Goal: Task Accomplishment & Management: Manage account settings

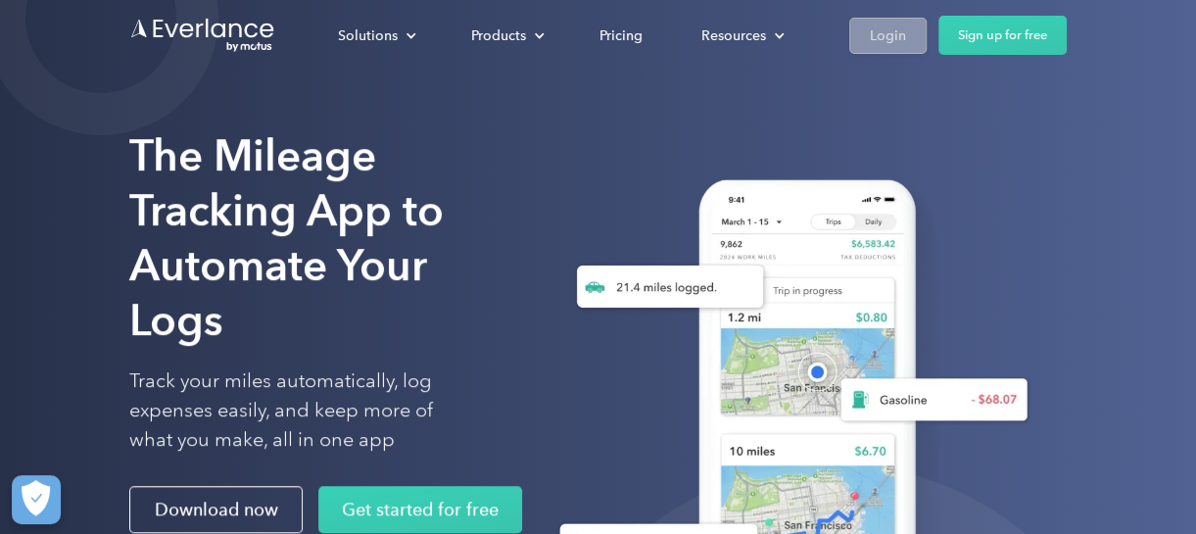
click at [899, 36] on div "Login" at bounding box center [888, 36] width 36 height 24
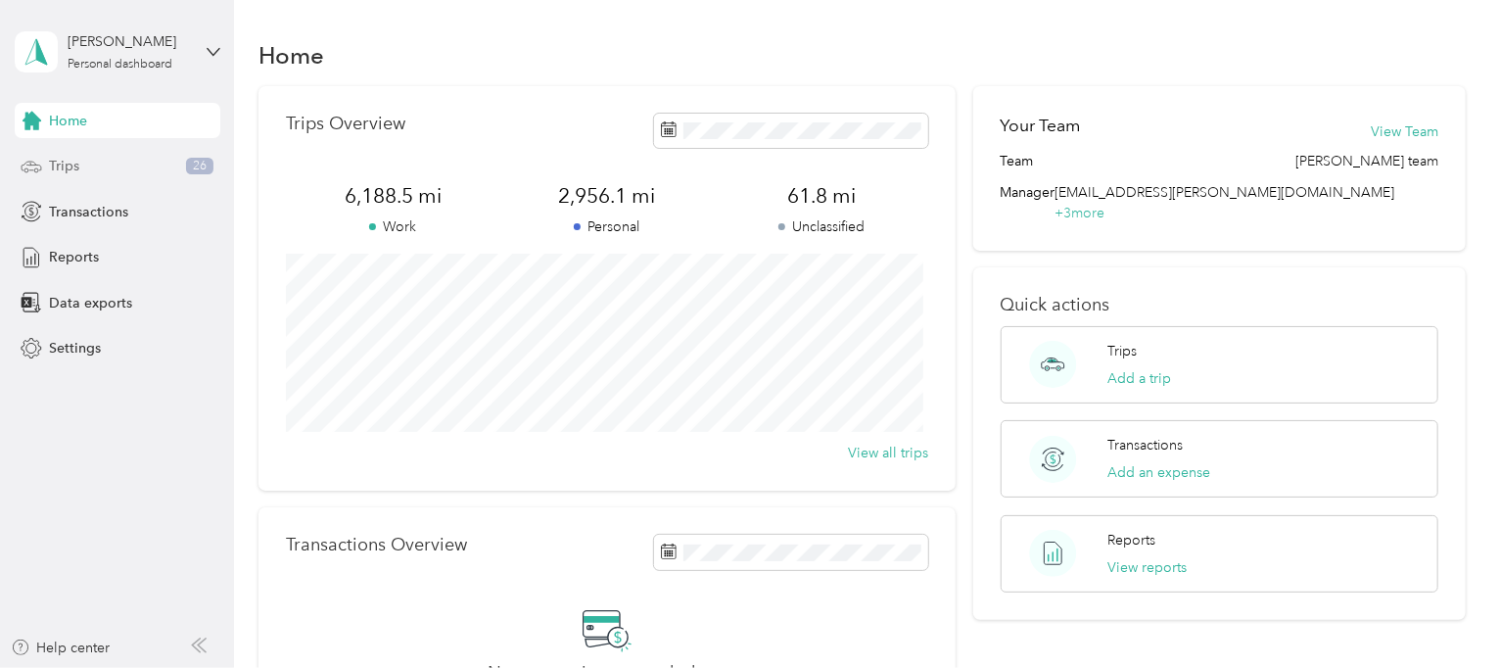
click at [77, 168] on span "Trips" at bounding box center [64, 166] width 30 height 21
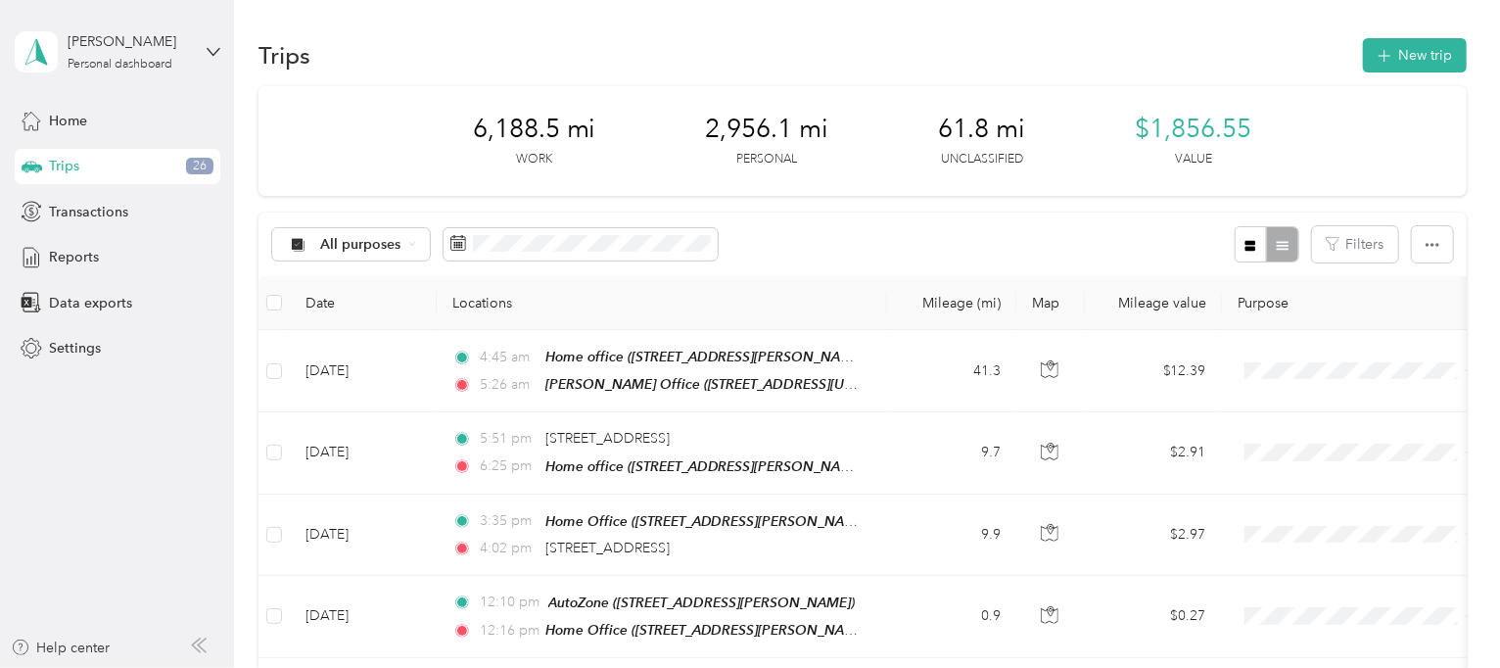
scroll to position [122, 0]
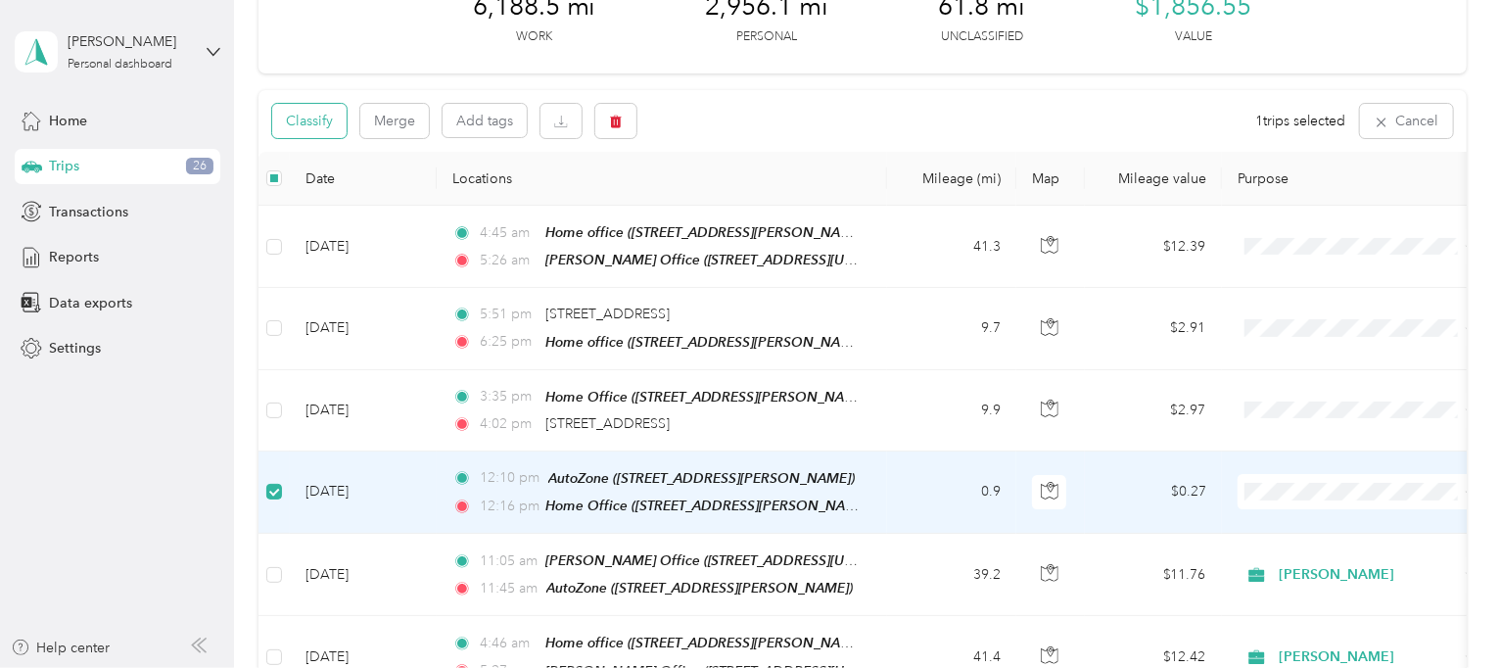
click at [318, 128] on button "Classify" at bounding box center [309, 121] width 74 height 34
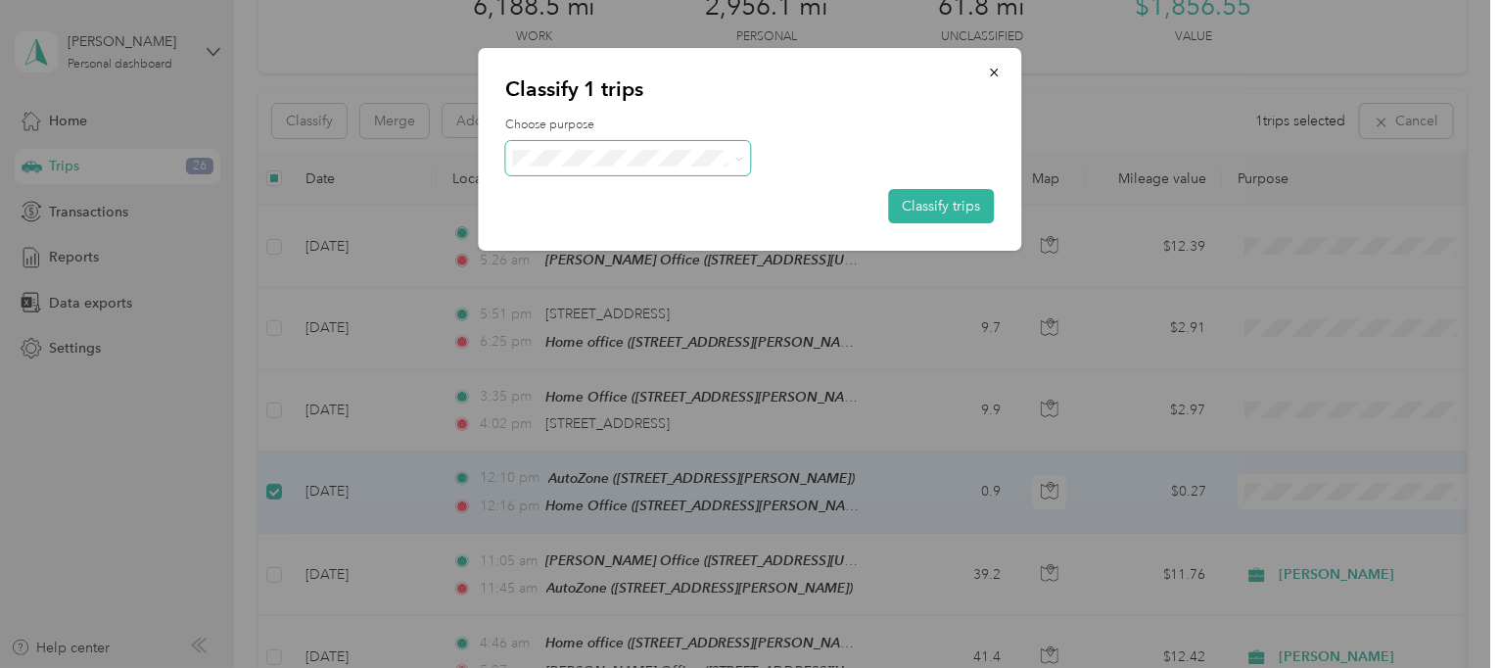
click at [704, 167] on span at bounding box center [628, 158] width 245 height 34
click at [729, 155] on span at bounding box center [736, 158] width 16 height 21
click at [734, 159] on span at bounding box center [736, 158] width 16 height 21
click at [738, 160] on icon at bounding box center [739, 159] width 6 height 4
click at [629, 194] on span "[PERSON_NAME]" at bounding box center [645, 188] width 182 height 21
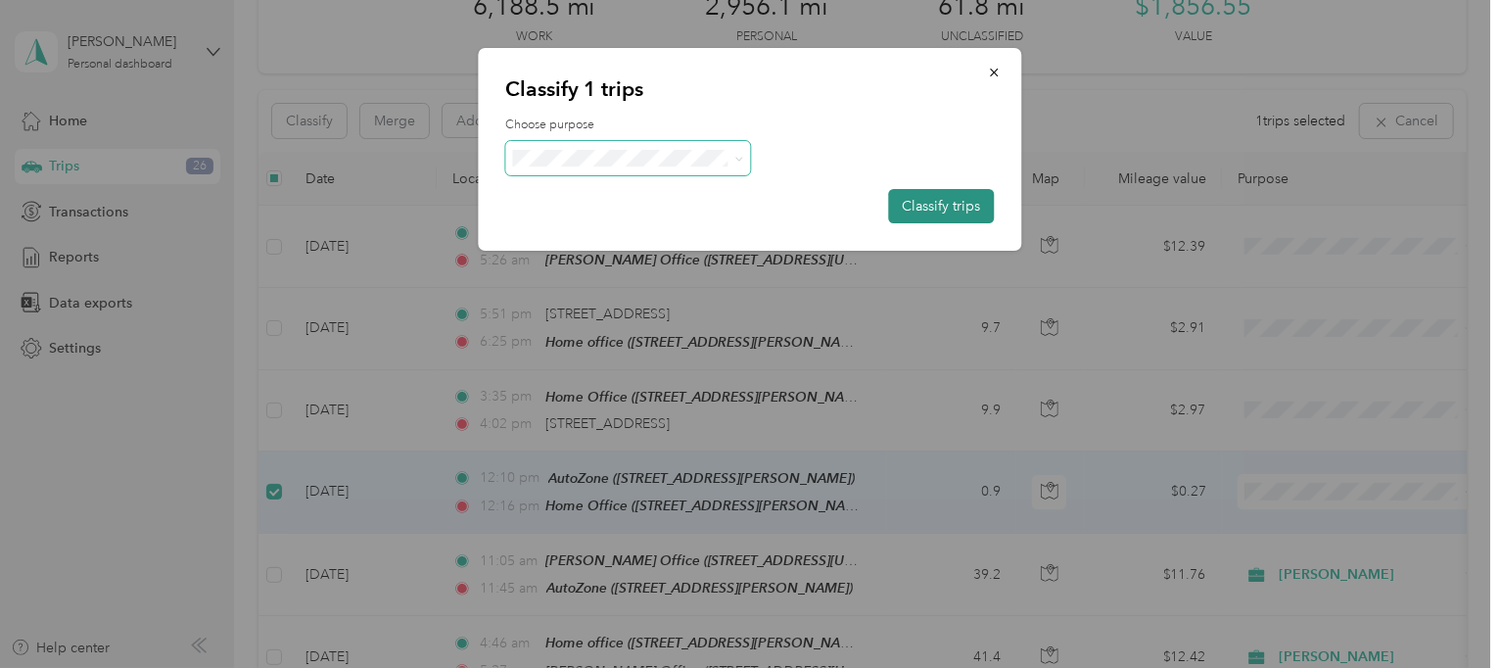
click at [908, 213] on button "Classify trips" at bounding box center [942, 206] width 106 height 34
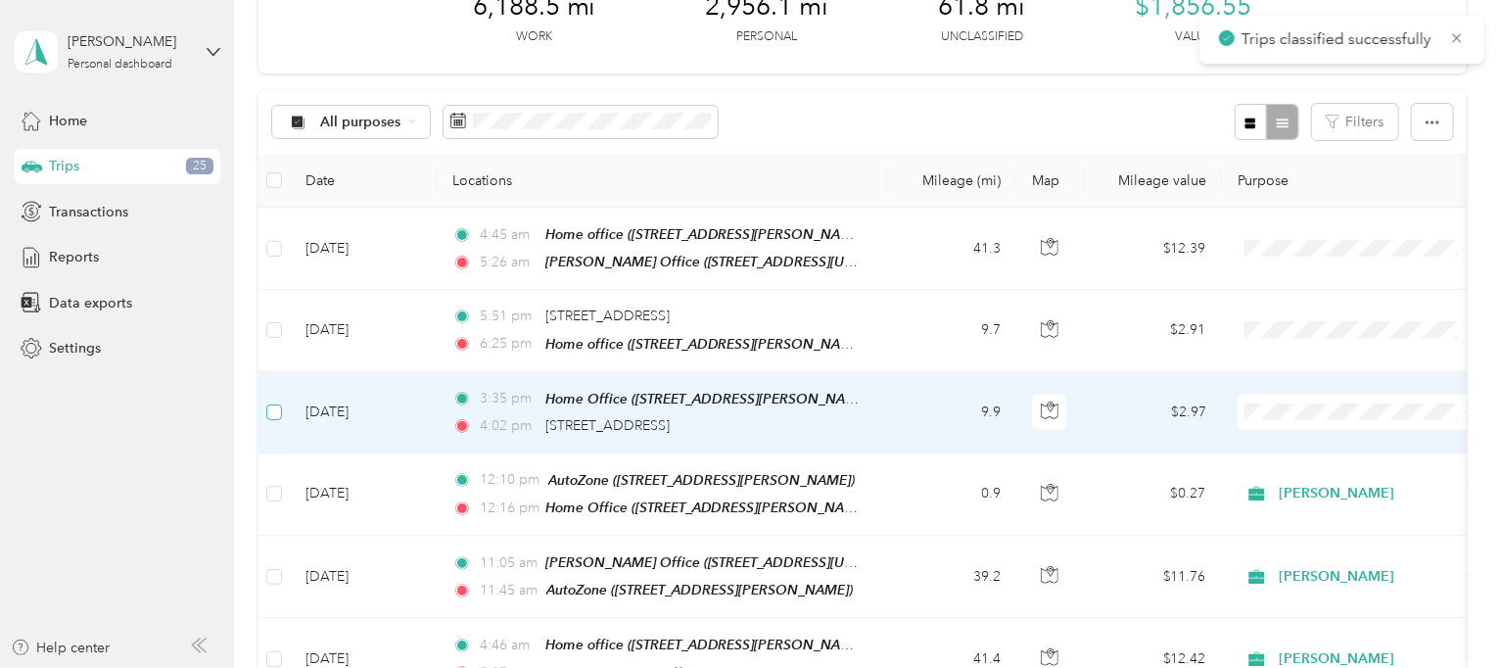
click at [275, 418] on label at bounding box center [274, 413] width 16 height 22
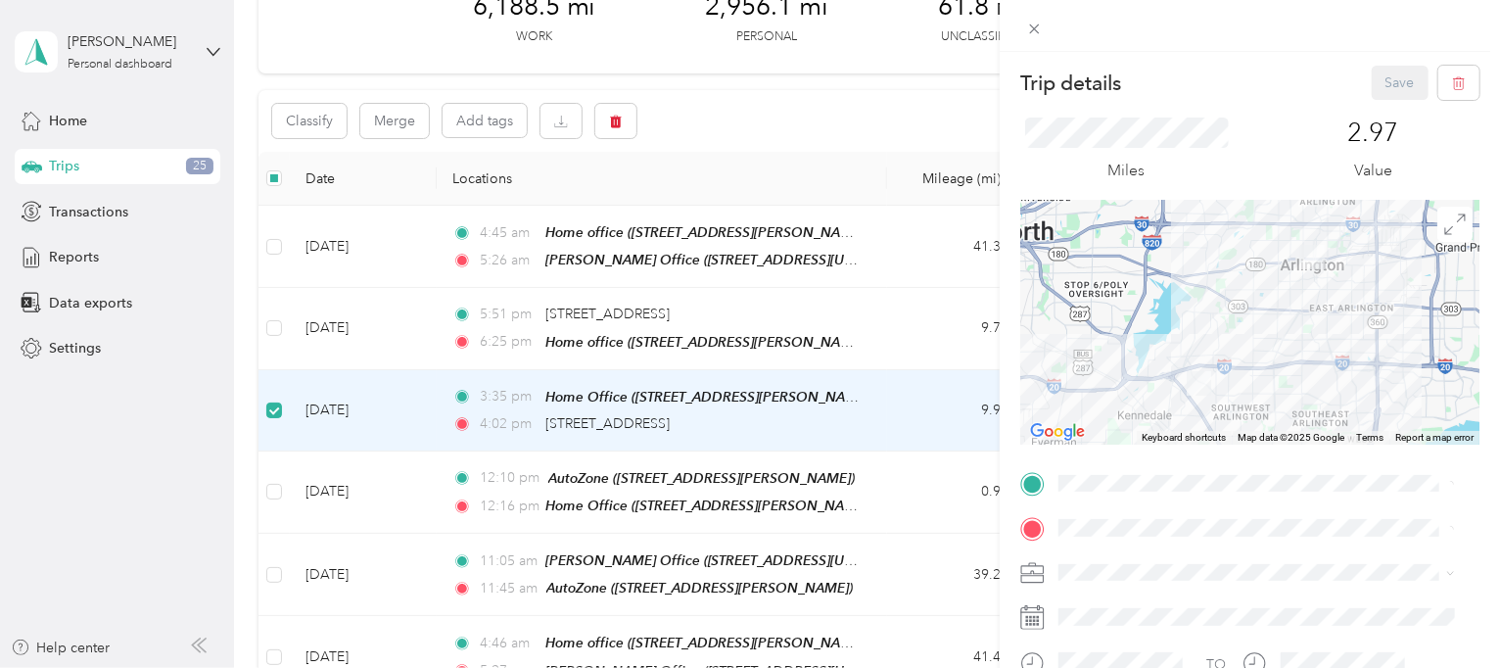
click at [276, 326] on div "Trip details Save This trip cannot be edited because it is either under review,…" at bounding box center [750, 334] width 1500 height 668
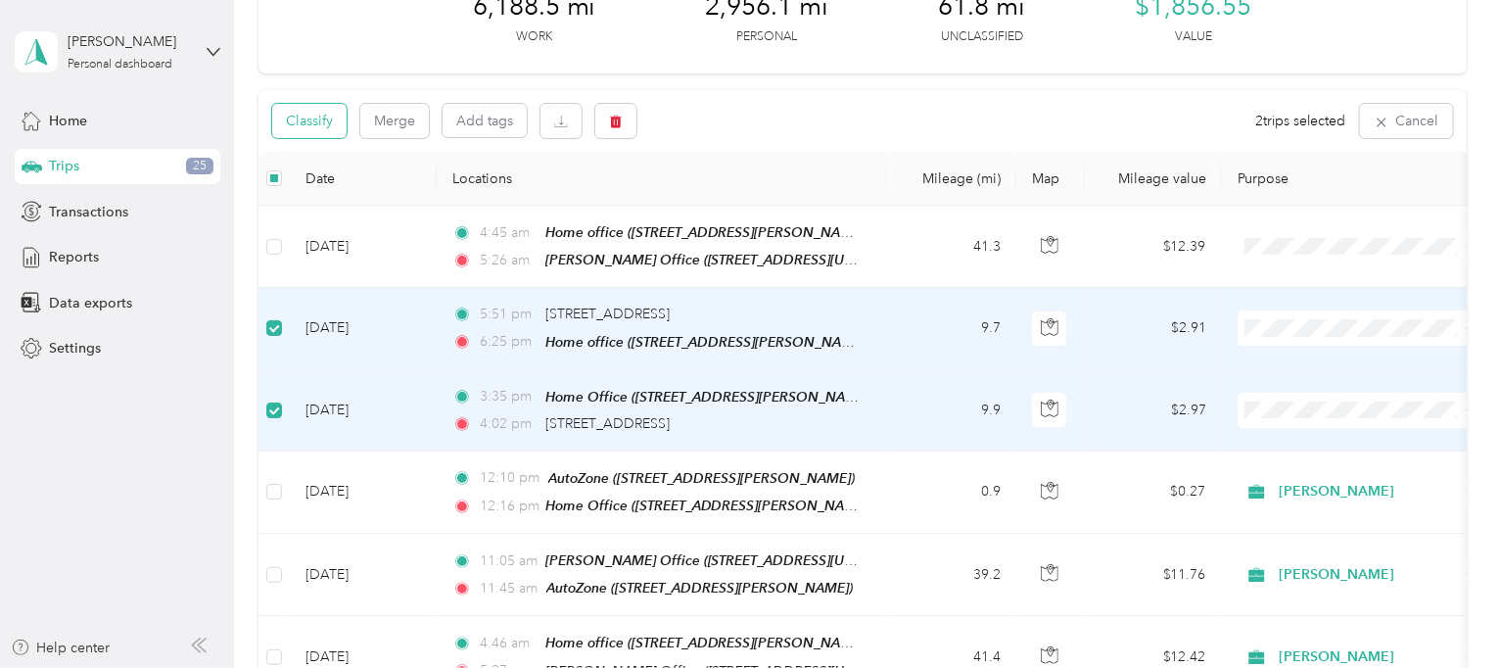
click at [318, 123] on button "Classify" at bounding box center [309, 121] width 74 height 34
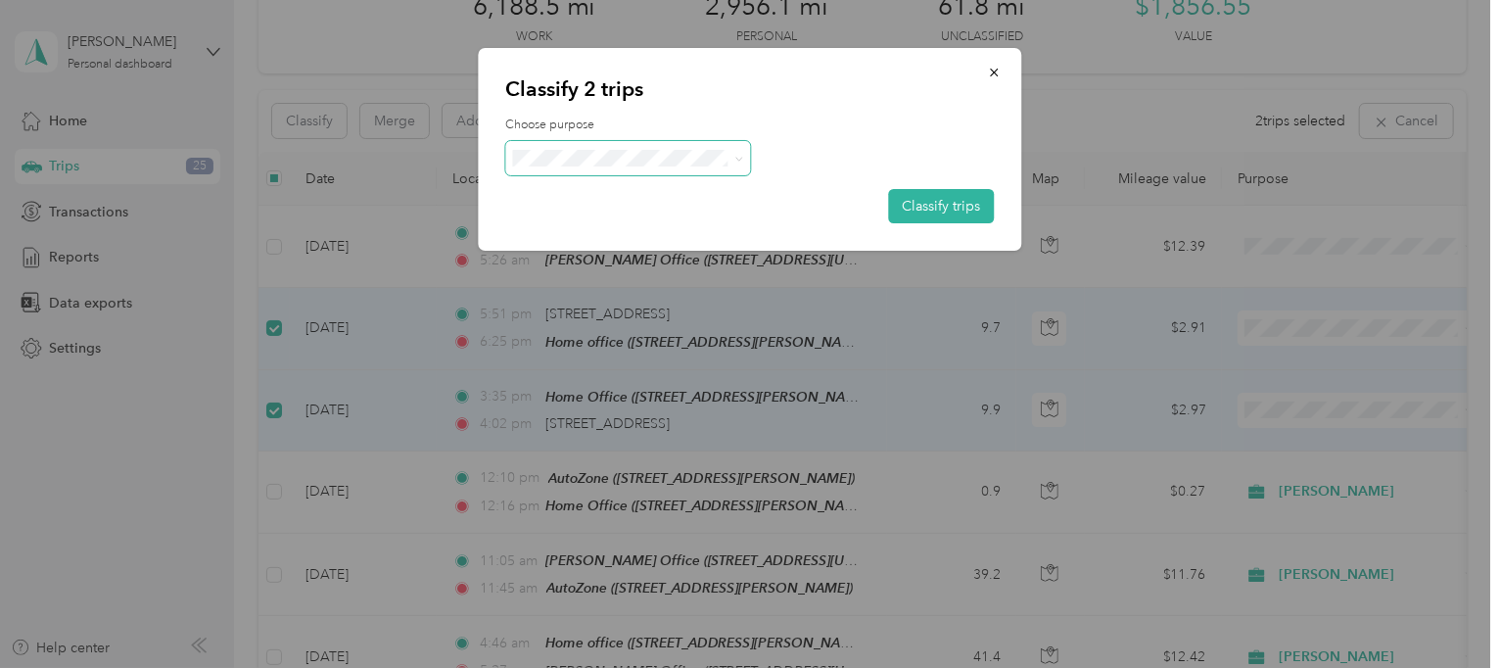
click at [737, 166] on span at bounding box center [736, 158] width 16 height 21
click at [737, 160] on icon at bounding box center [739, 159] width 9 height 9
click at [603, 225] on span "Personal" at bounding box center [645, 227] width 182 height 21
click at [913, 204] on button "Classify trips" at bounding box center [942, 206] width 106 height 34
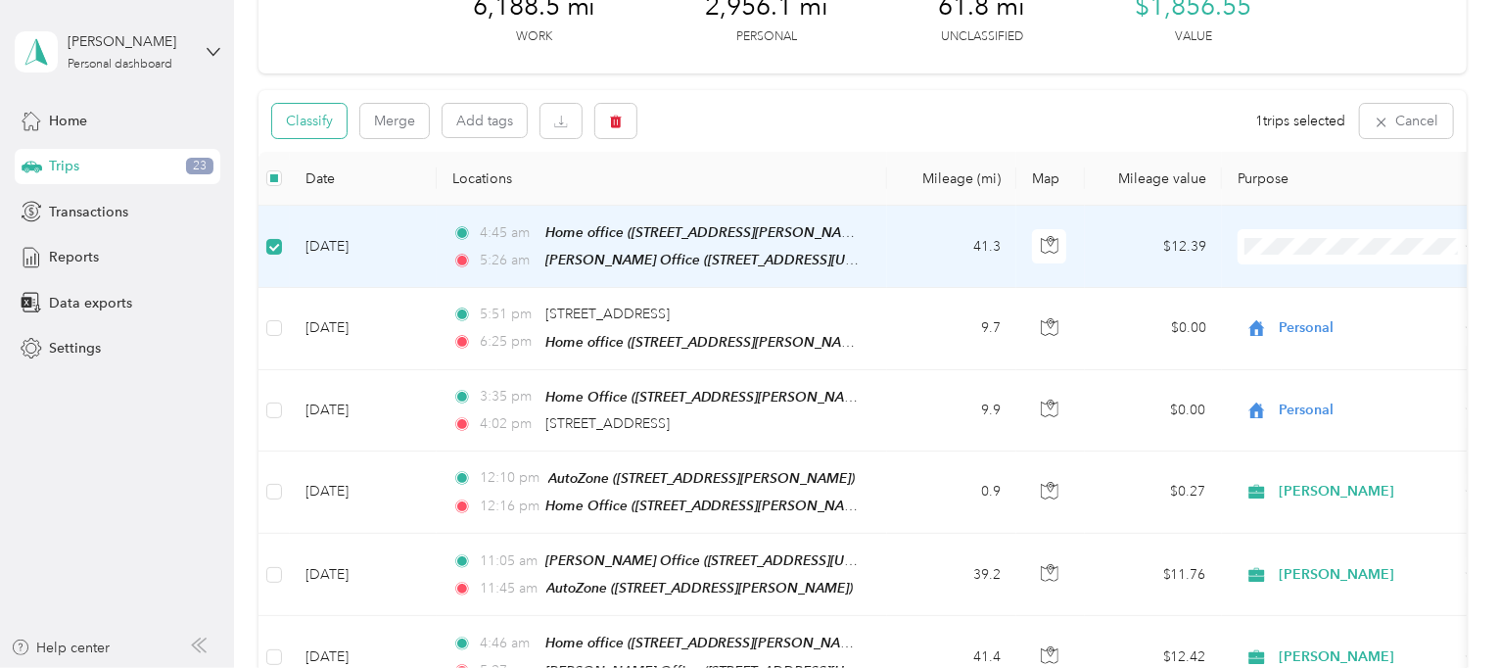
click at [318, 118] on button "Classify" at bounding box center [309, 121] width 74 height 34
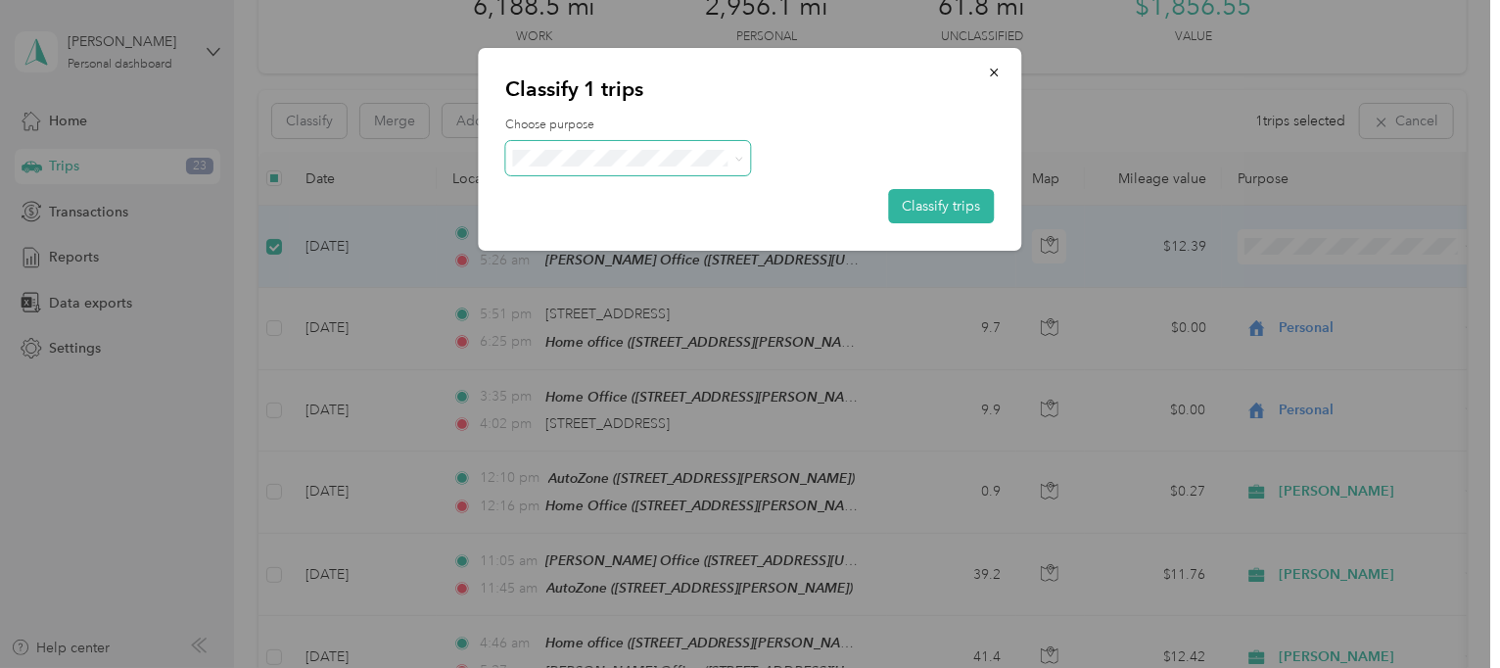
click at [740, 163] on span at bounding box center [739, 158] width 9 height 17
click at [737, 157] on icon at bounding box center [739, 159] width 6 height 4
click at [571, 197] on li "[PERSON_NAME]" at bounding box center [628, 190] width 245 height 34
click at [928, 210] on button "Classify trips" at bounding box center [942, 206] width 106 height 34
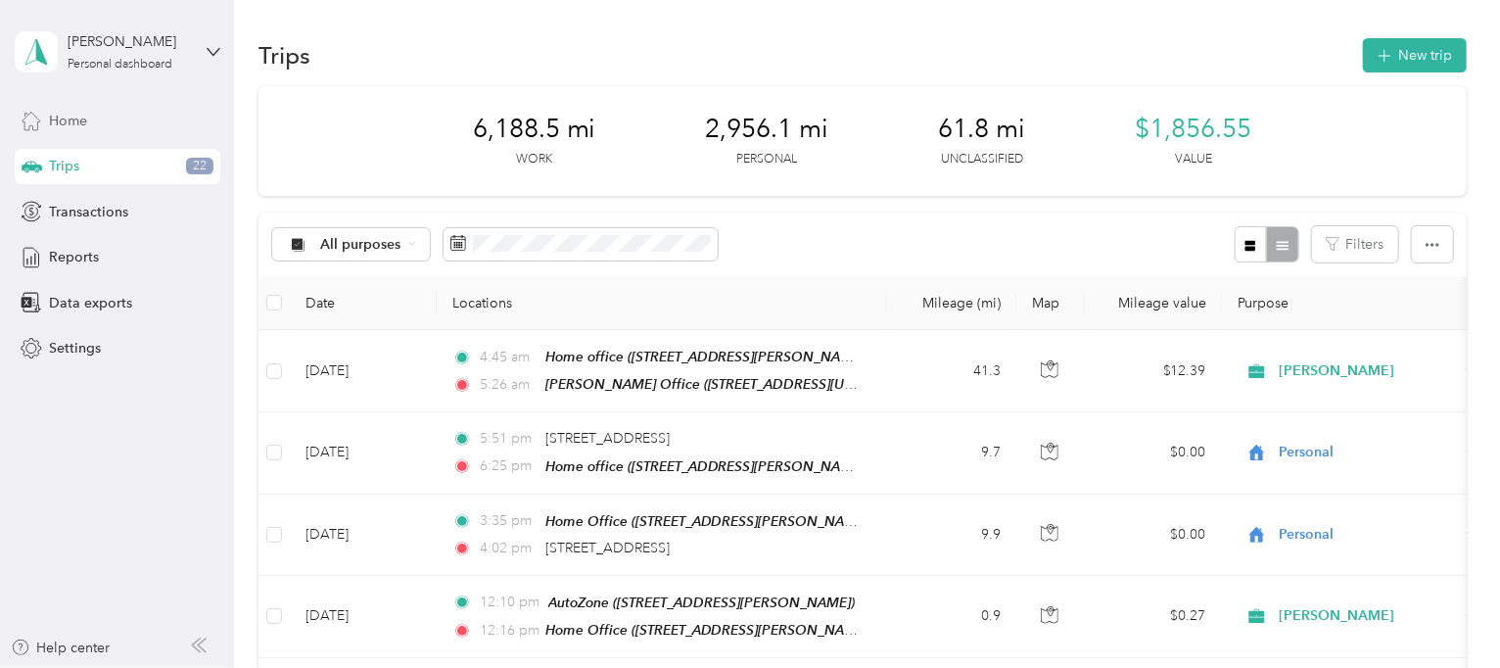
click at [70, 118] on span "Home" at bounding box center [68, 121] width 38 height 21
